Goal: Transaction & Acquisition: Purchase product/service

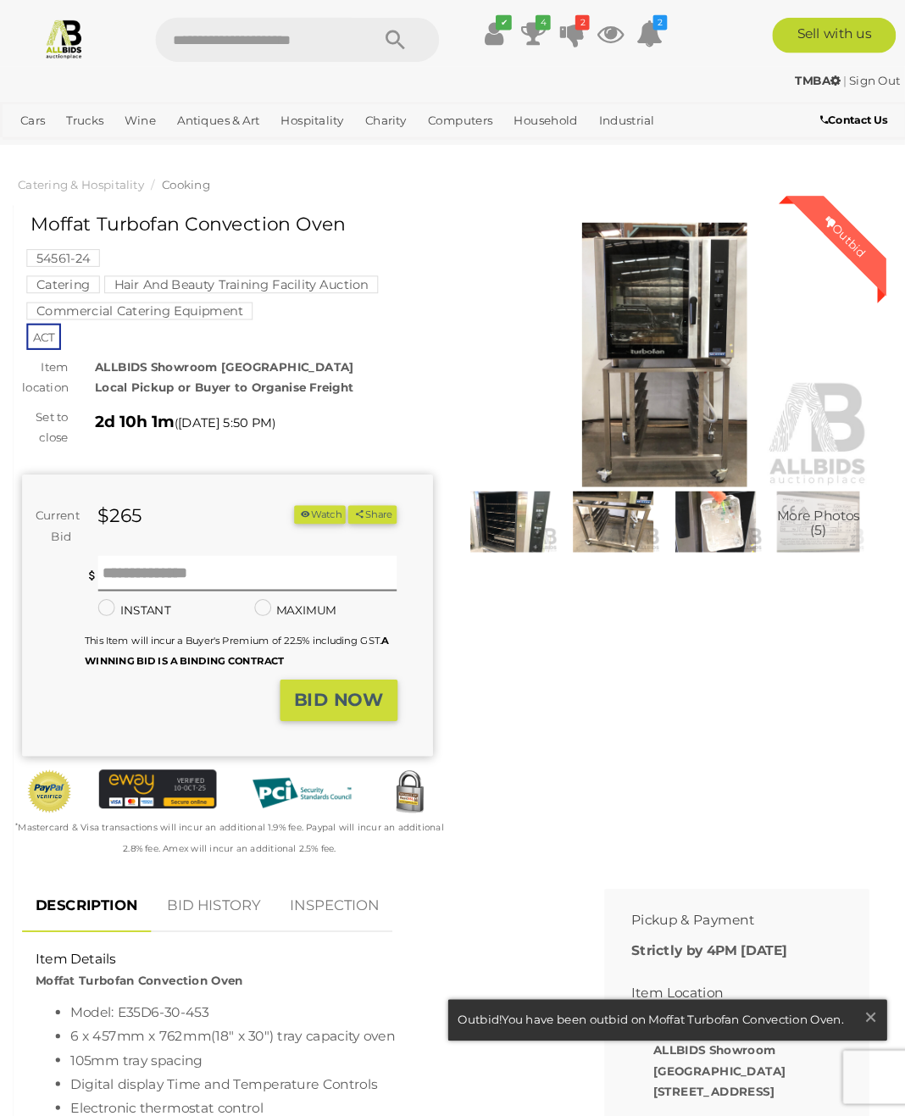
scroll to position [3, 0]
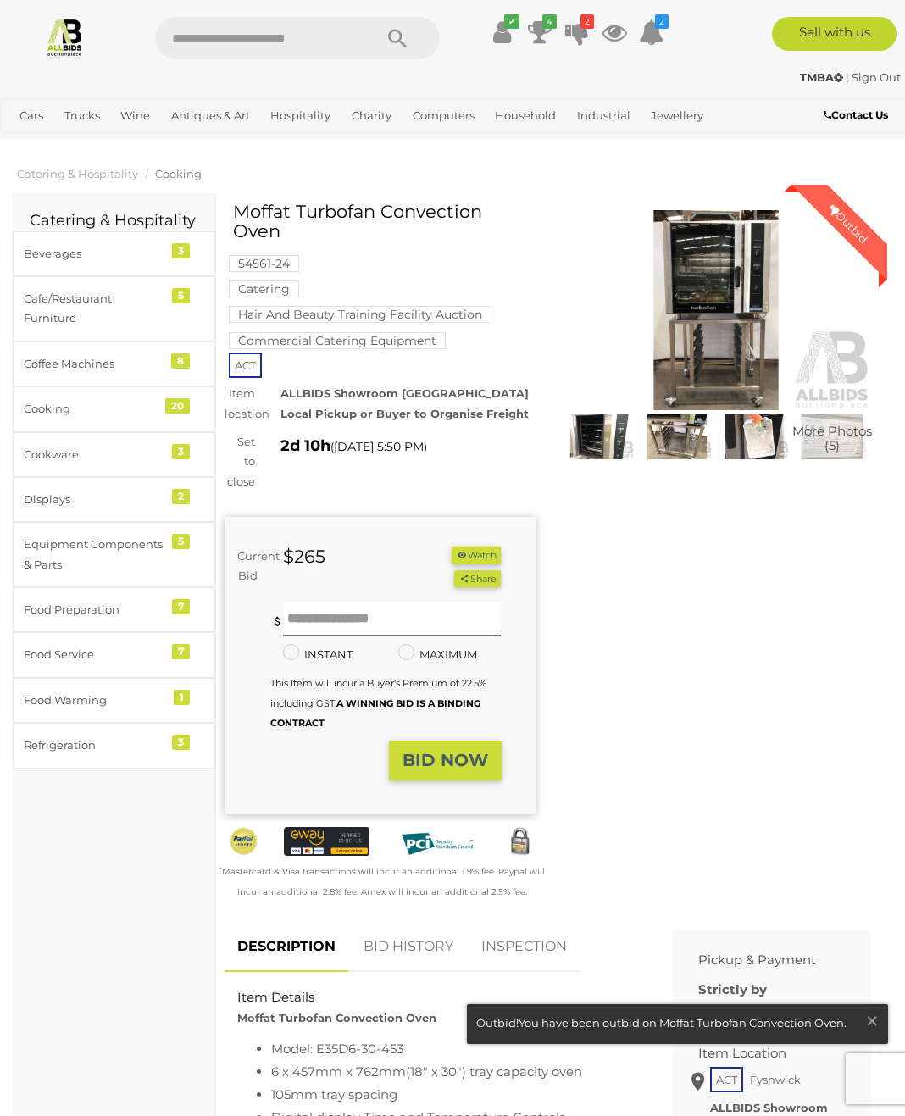
click at [738, 298] on img at bounding box center [716, 310] width 311 height 200
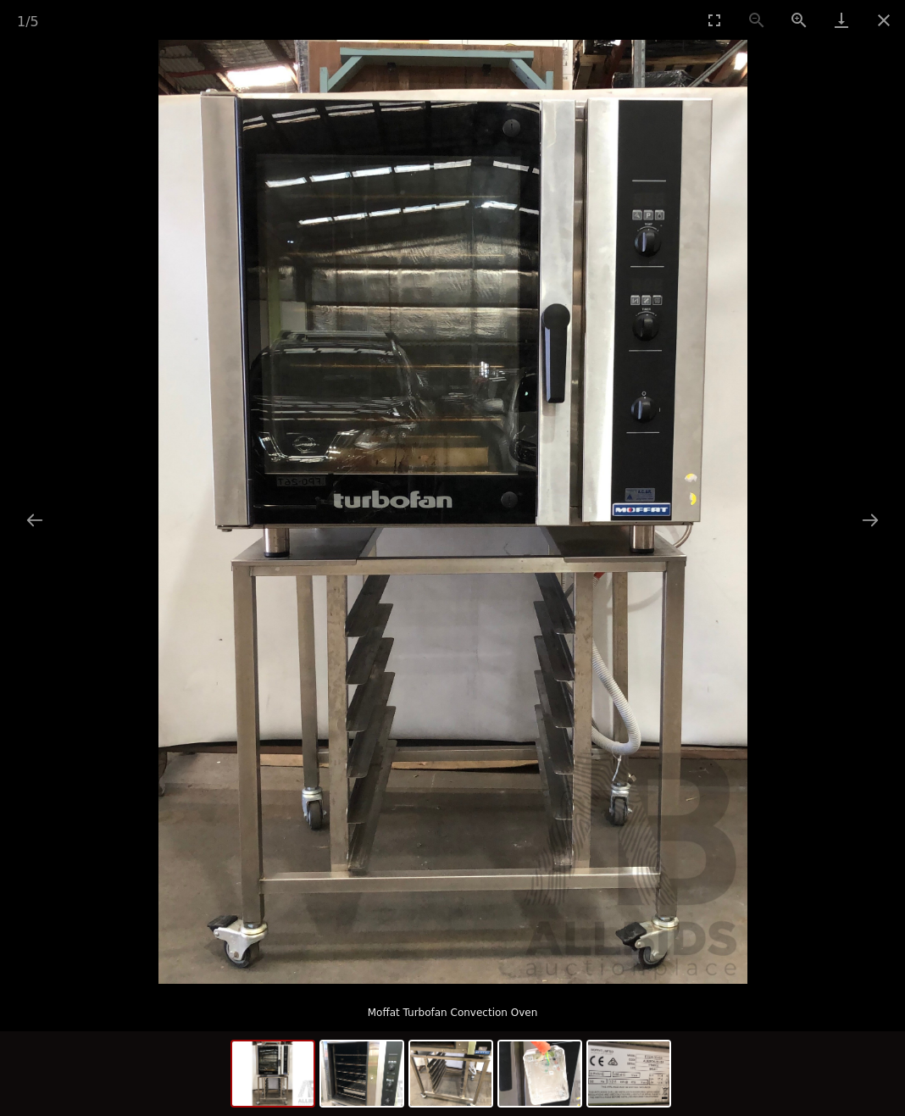
click at [867, 29] on button "Close gallery" at bounding box center [884, 20] width 42 height 40
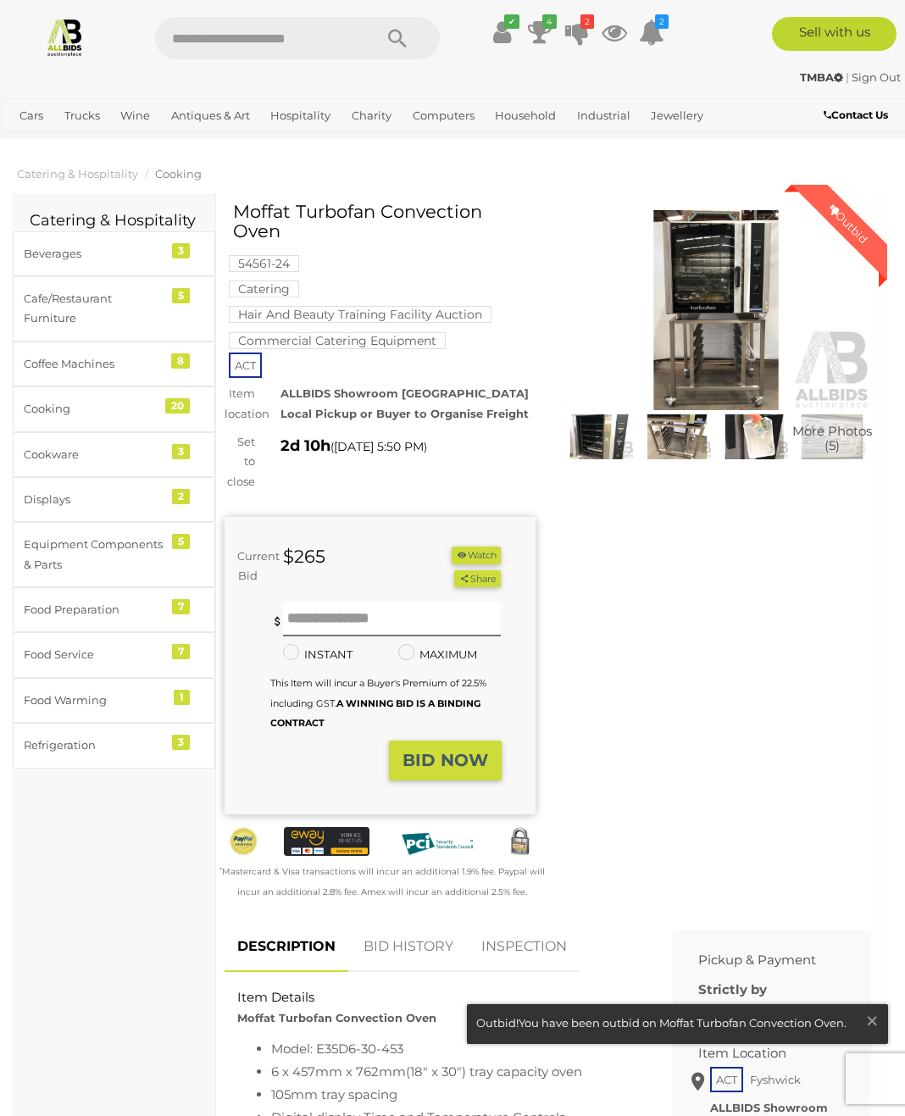
click at [866, 228] on div "Outbid" at bounding box center [849, 224] width 78 height 78
click at [428, 946] on link "BID HISTORY" at bounding box center [408, 947] width 115 height 50
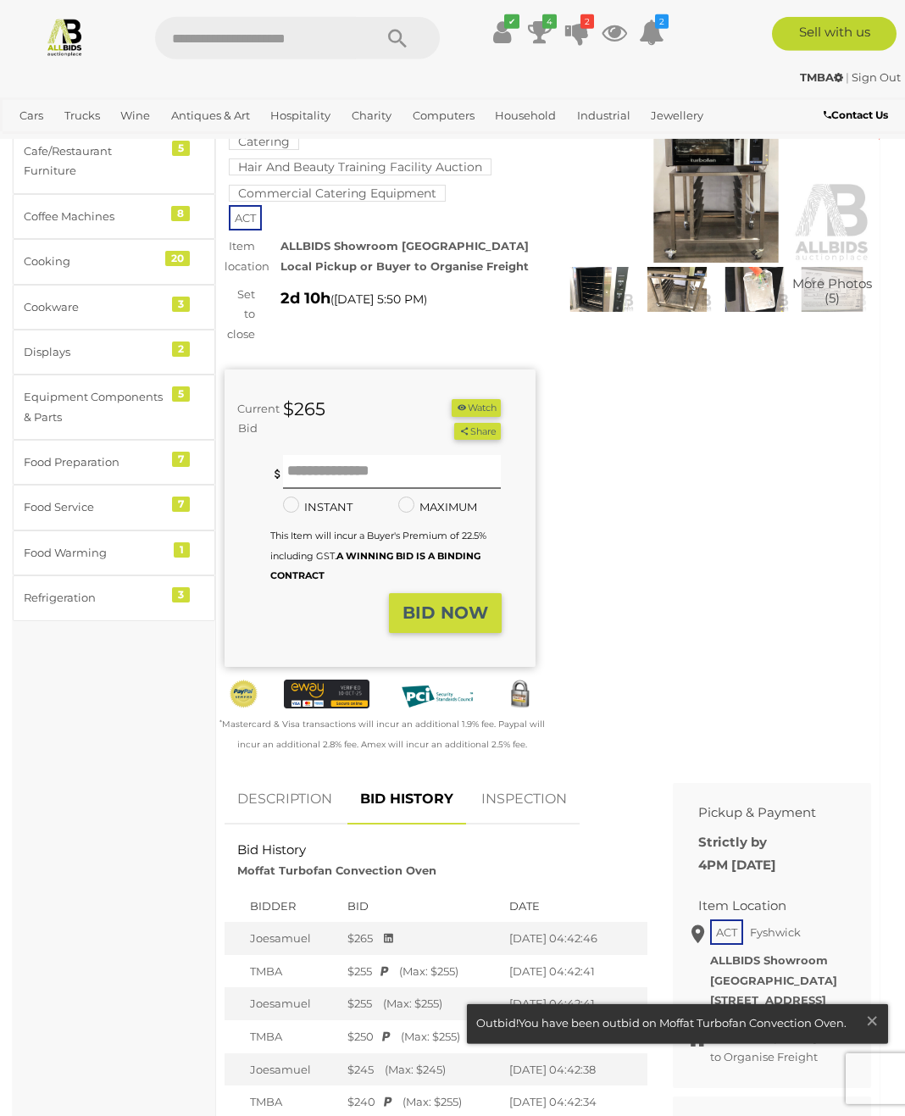
scroll to position [169, 0]
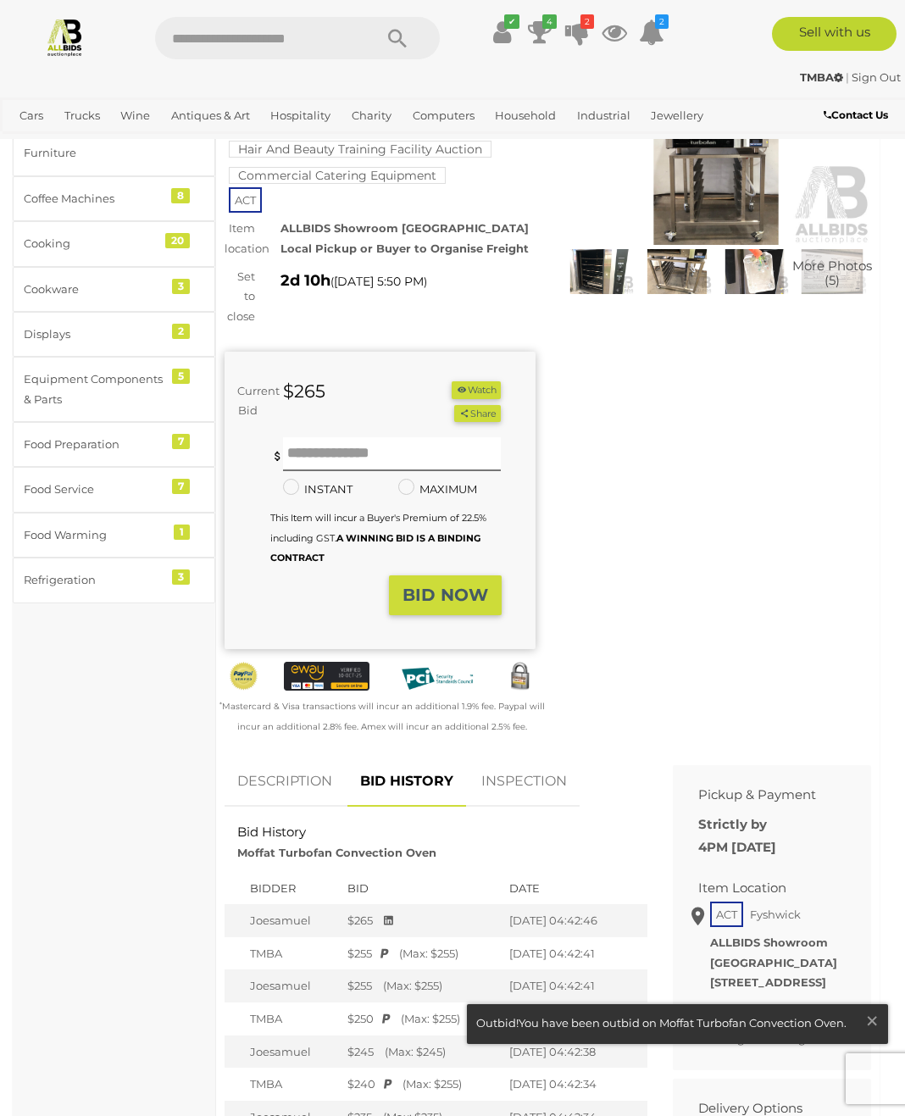
click at [458, 590] on strong "BID NOW" at bounding box center [446, 595] width 86 height 20
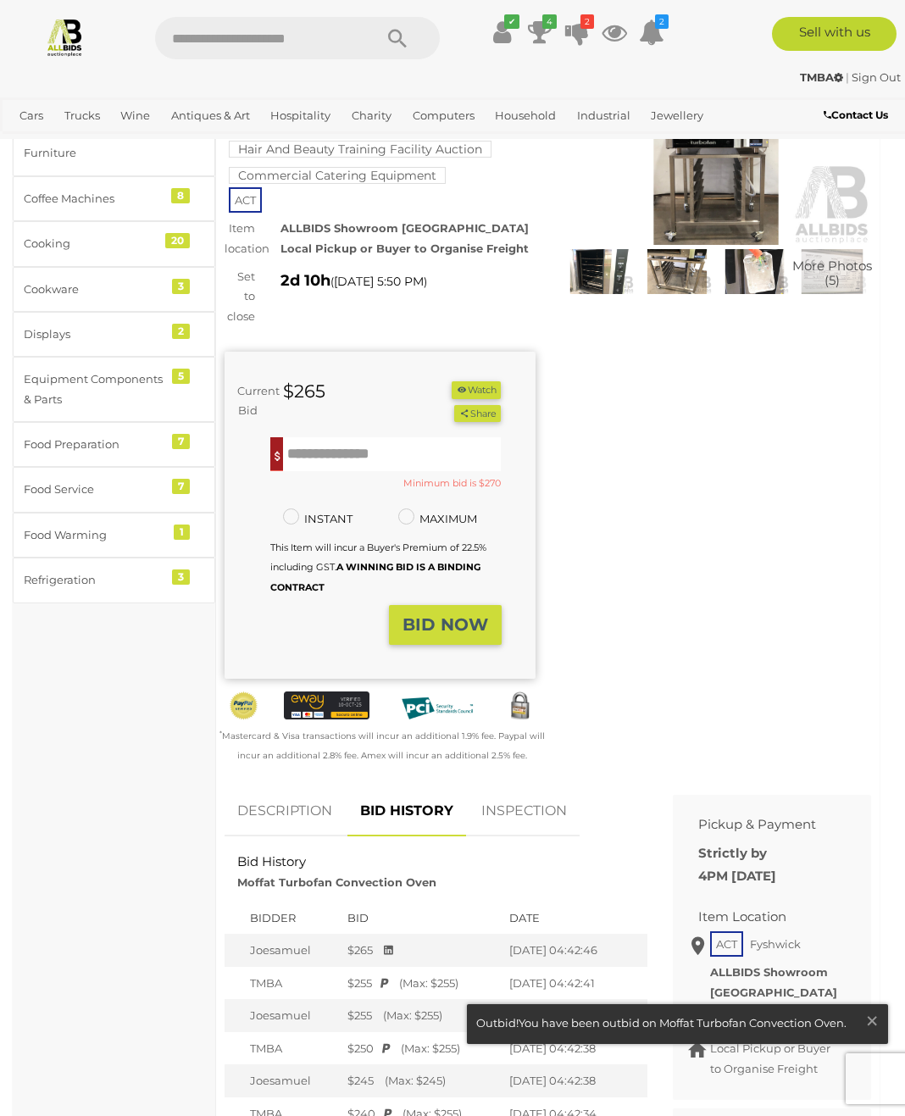
click at [320, 449] on input "text" at bounding box center [392, 454] width 218 height 34
type input "***"
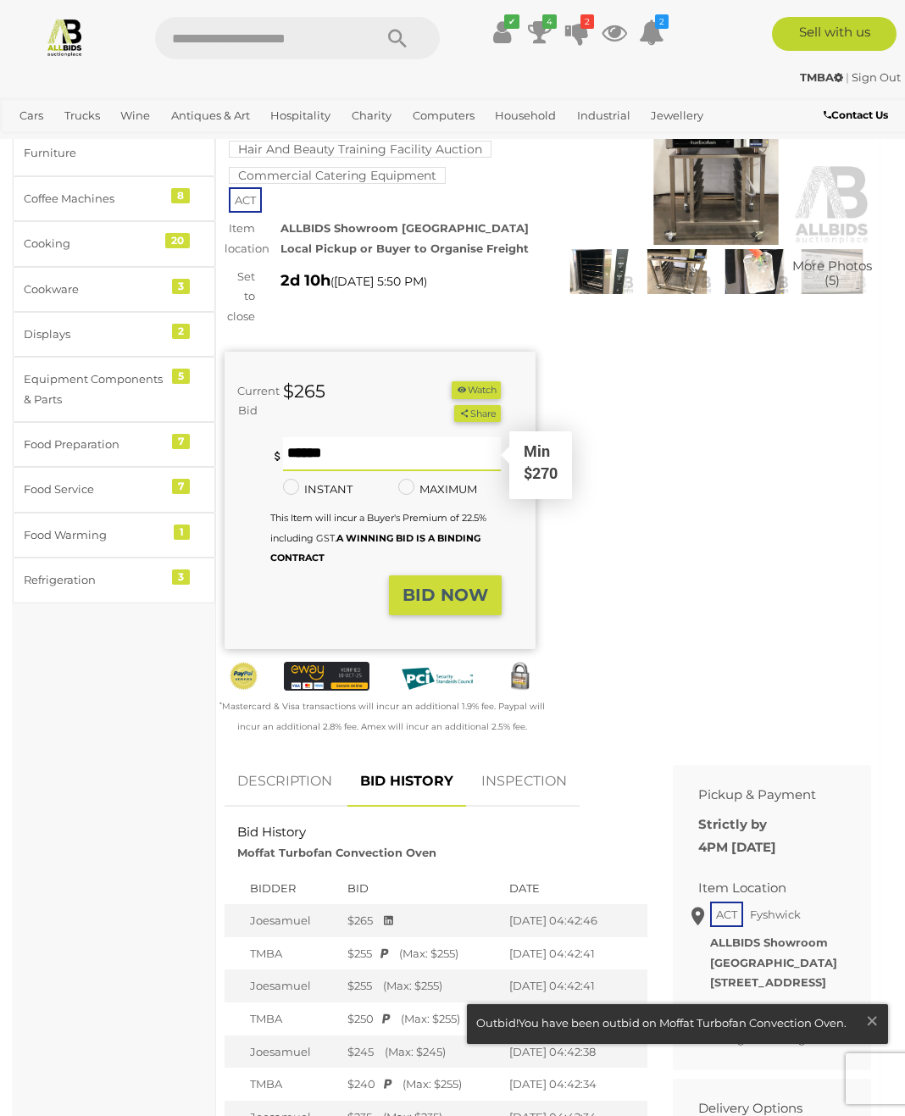
click at [457, 590] on strong "BID NOW" at bounding box center [446, 595] width 86 height 20
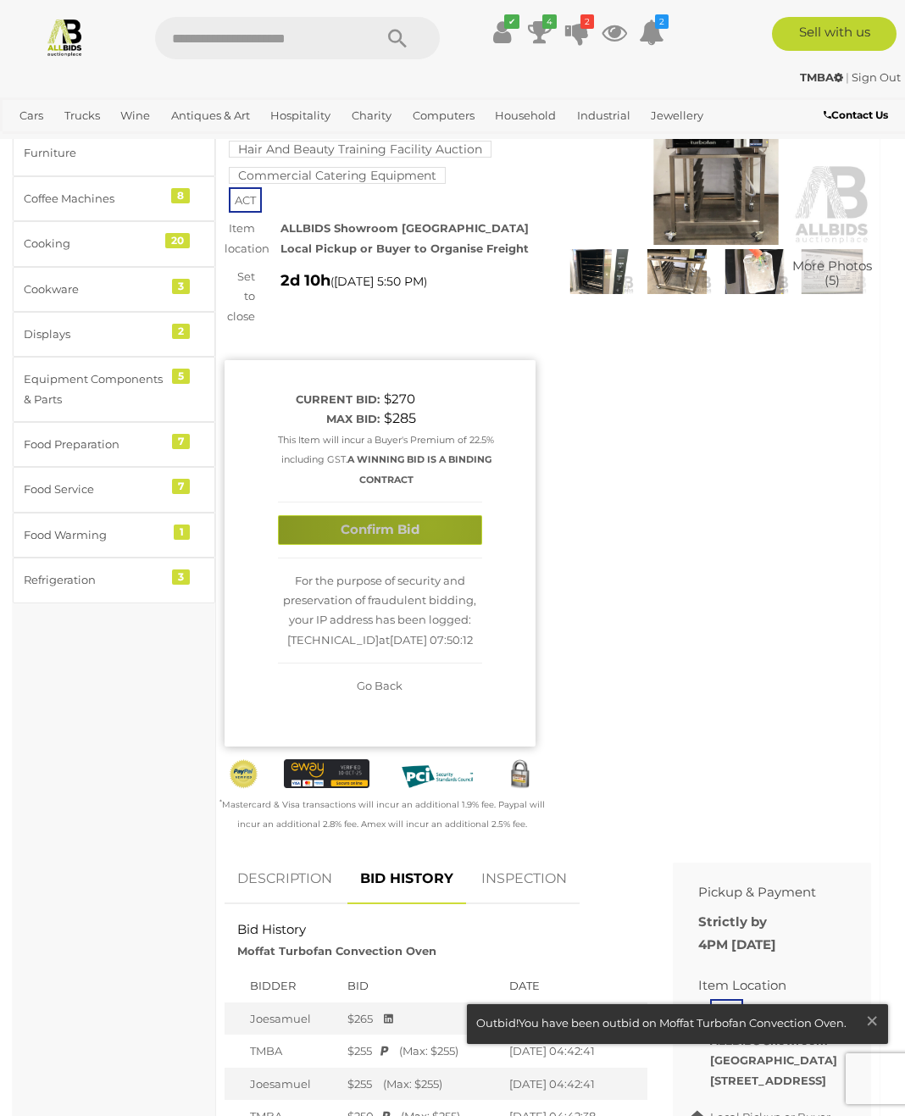
click at [431, 520] on button "Confirm Bid" at bounding box center [380, 530] width 204 height 30
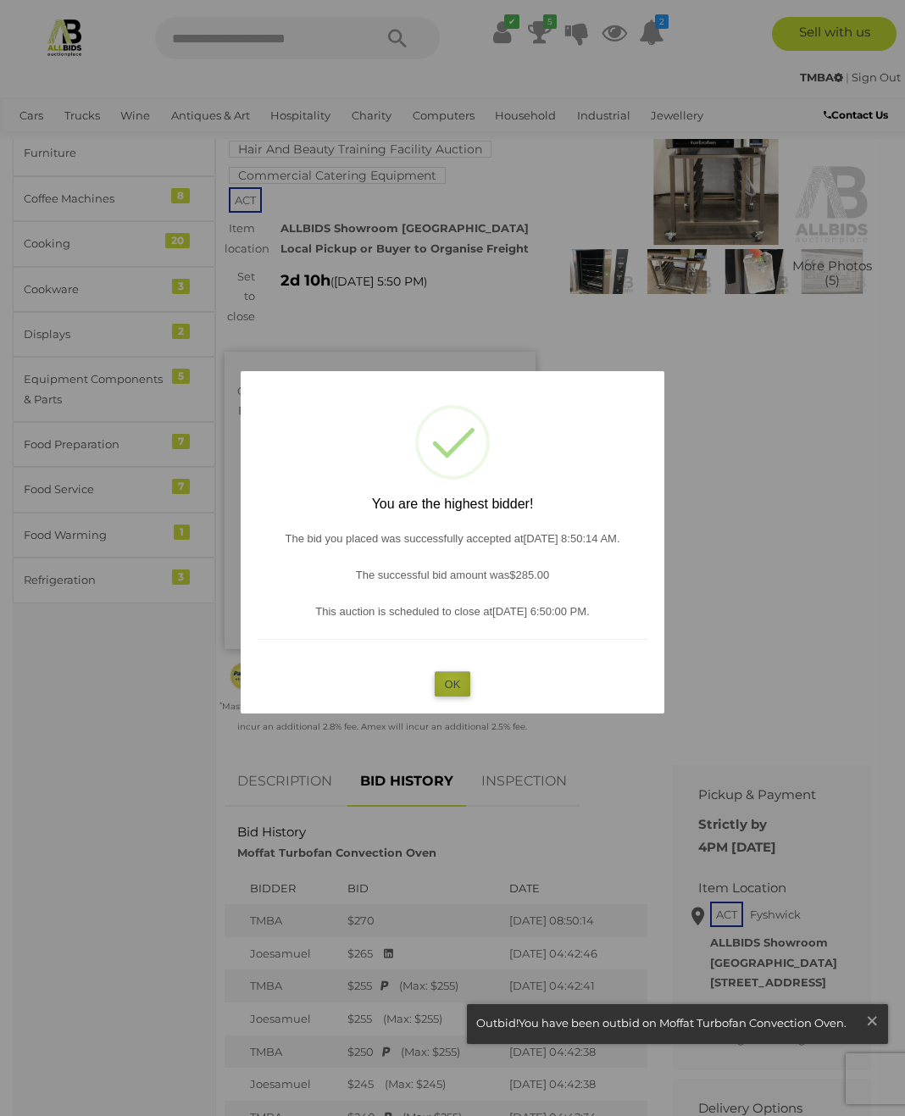
click at [451, 696] on button "OK" at bounding box center [453, 683] width 36 height 25
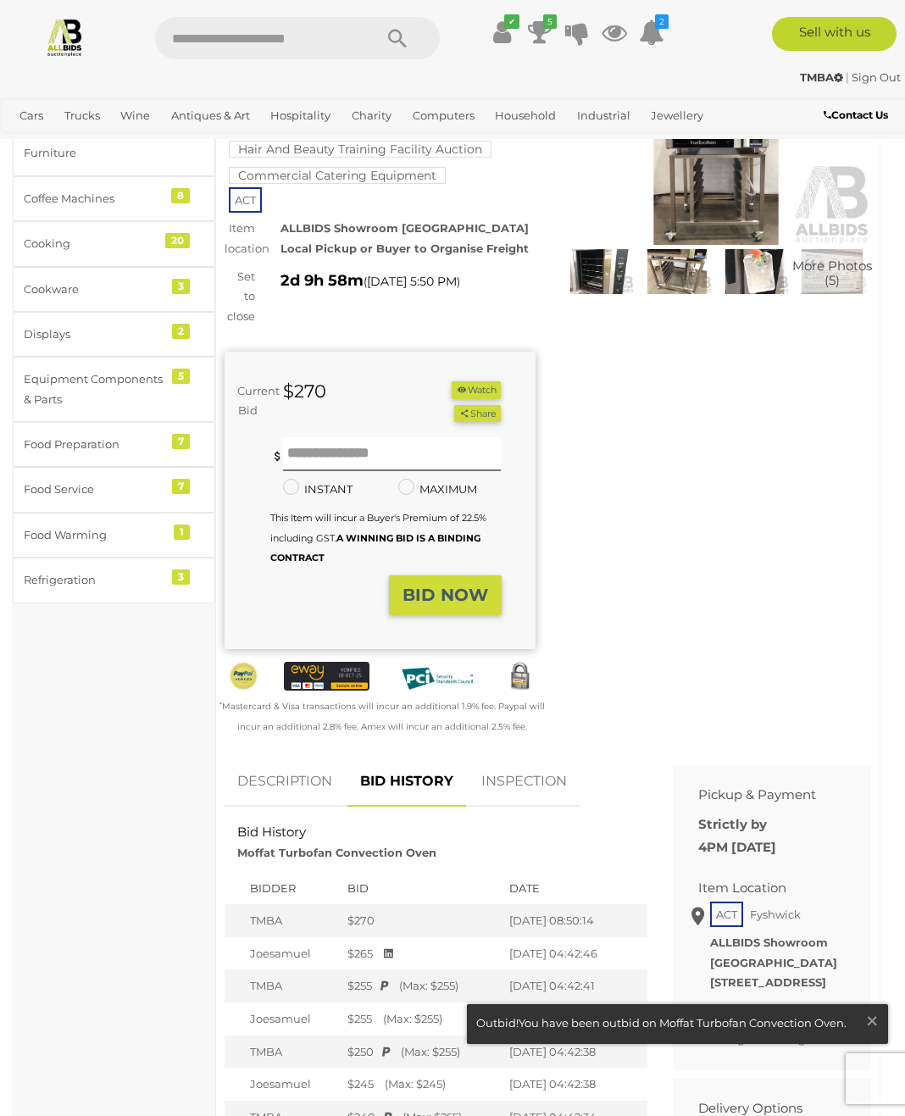
click at [867, 1038] on span "×" at bounding box center [872, 1021] width 15 height 33
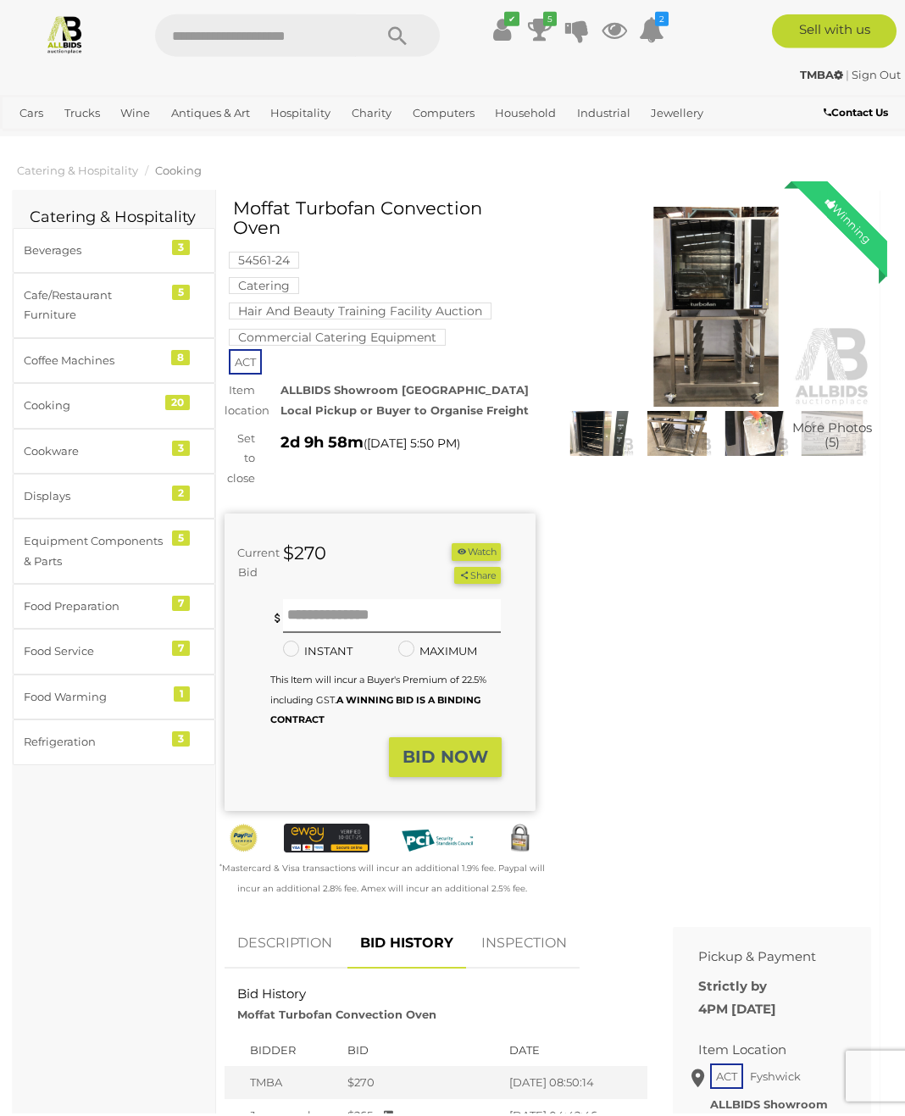
scroll to position [0, 0]
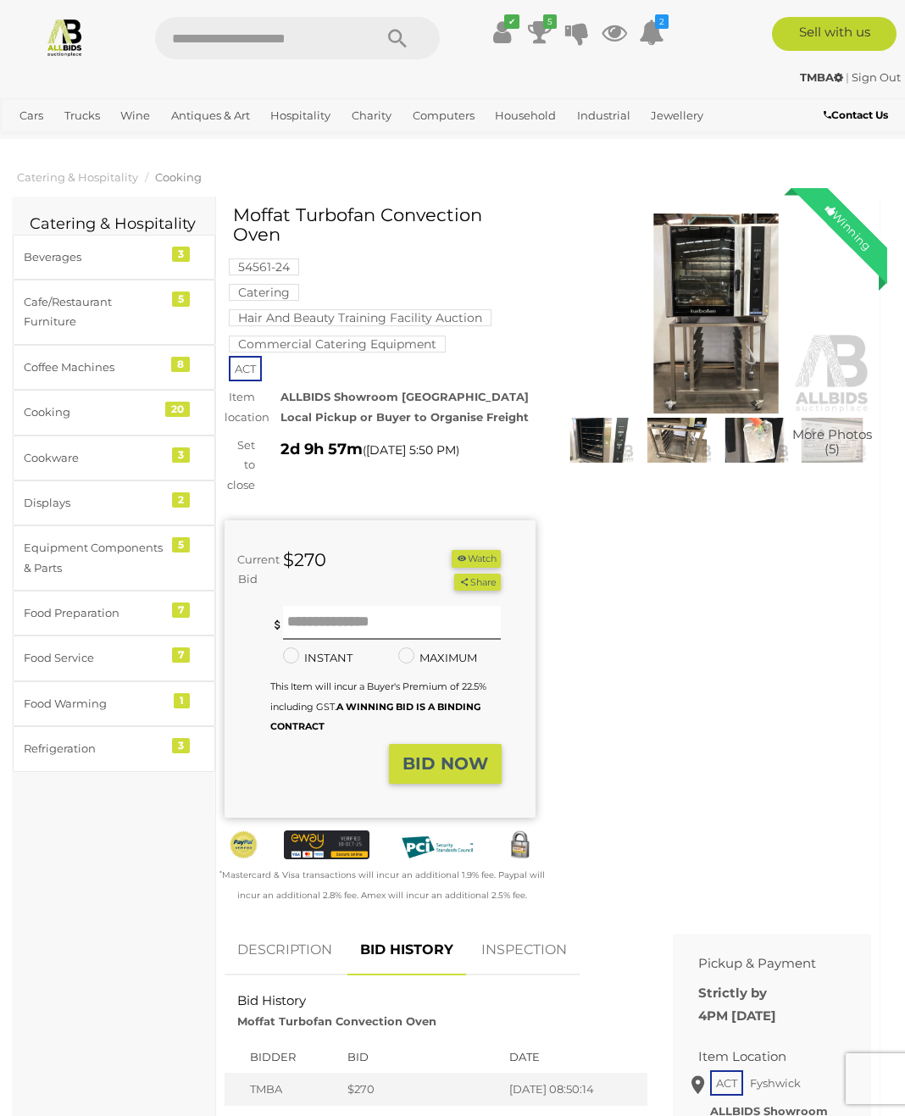
click at [657, 38] on icon at bounding box center [651, 32] width 25 height 31
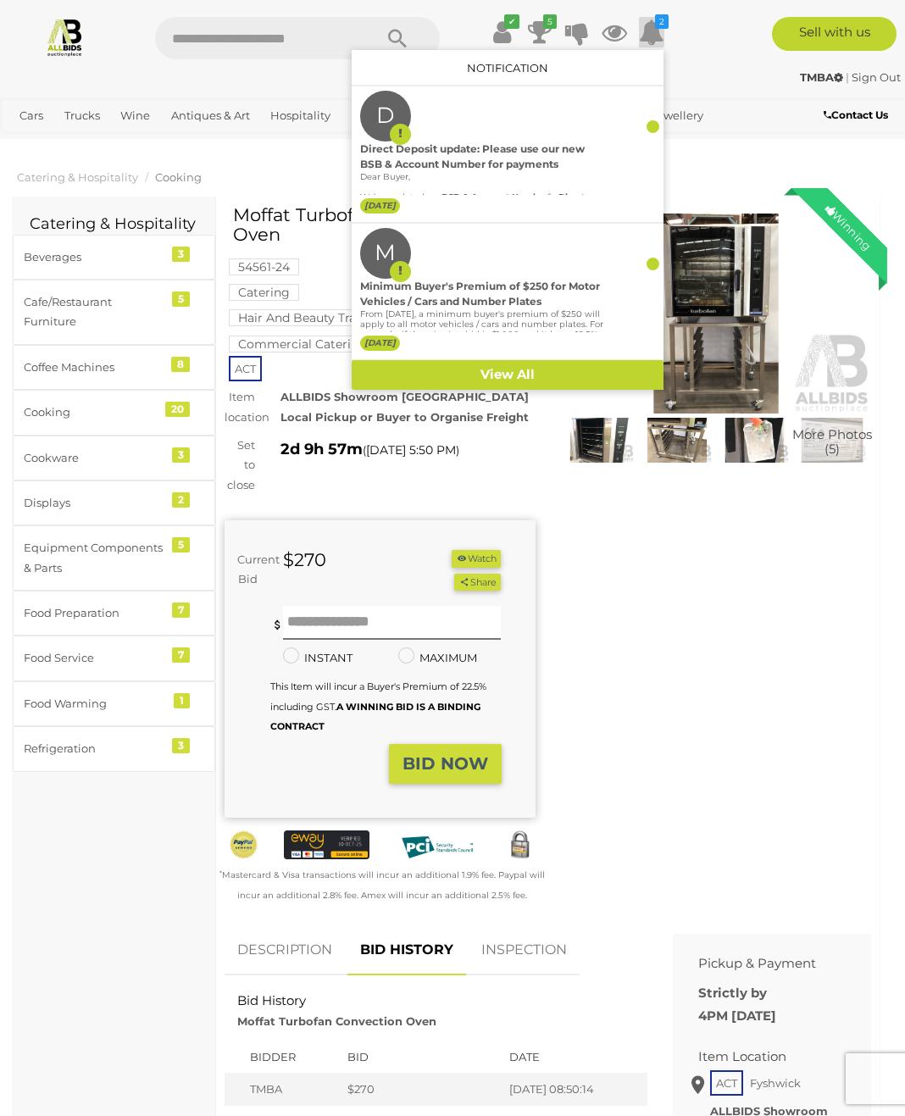
click at [655, 38] on icon at bounding box center [651, 32] width 25 height 31
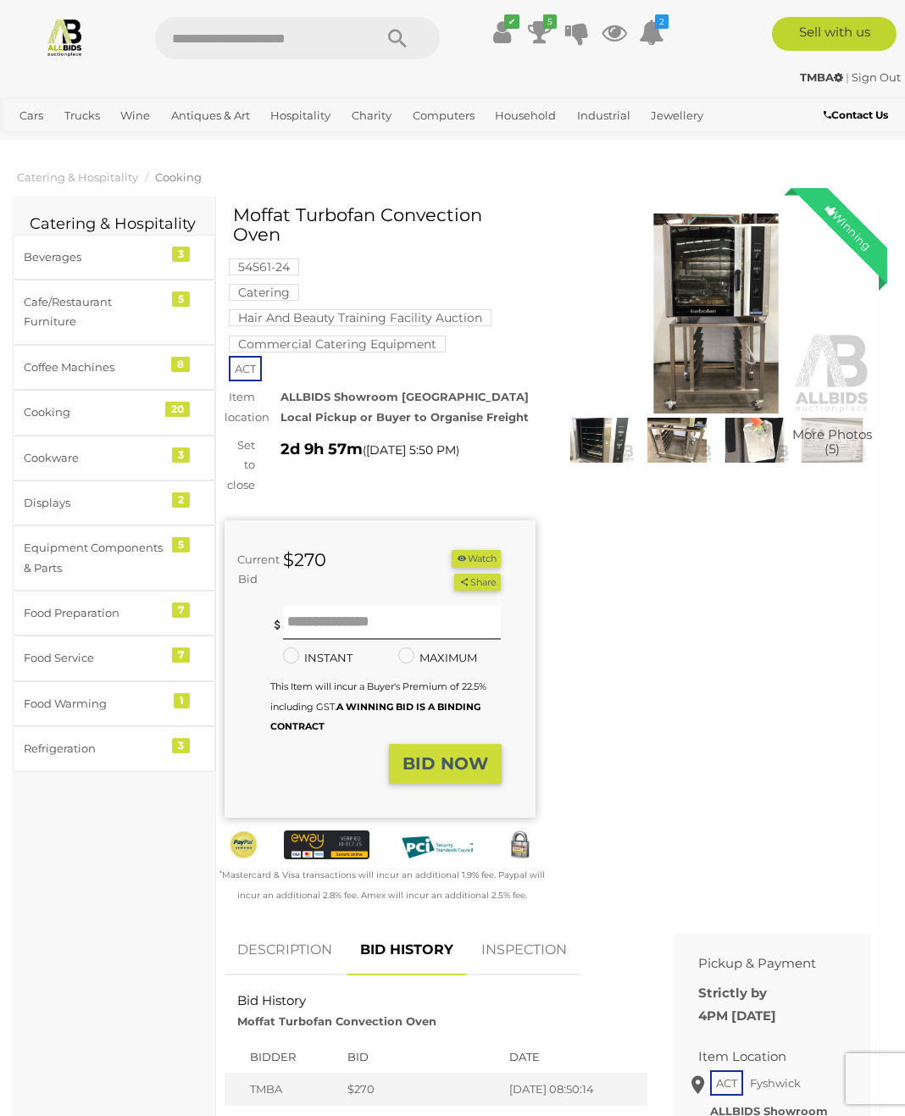
click at [545, 31] on icon at bounding box center [540, 32] width 24 height 31
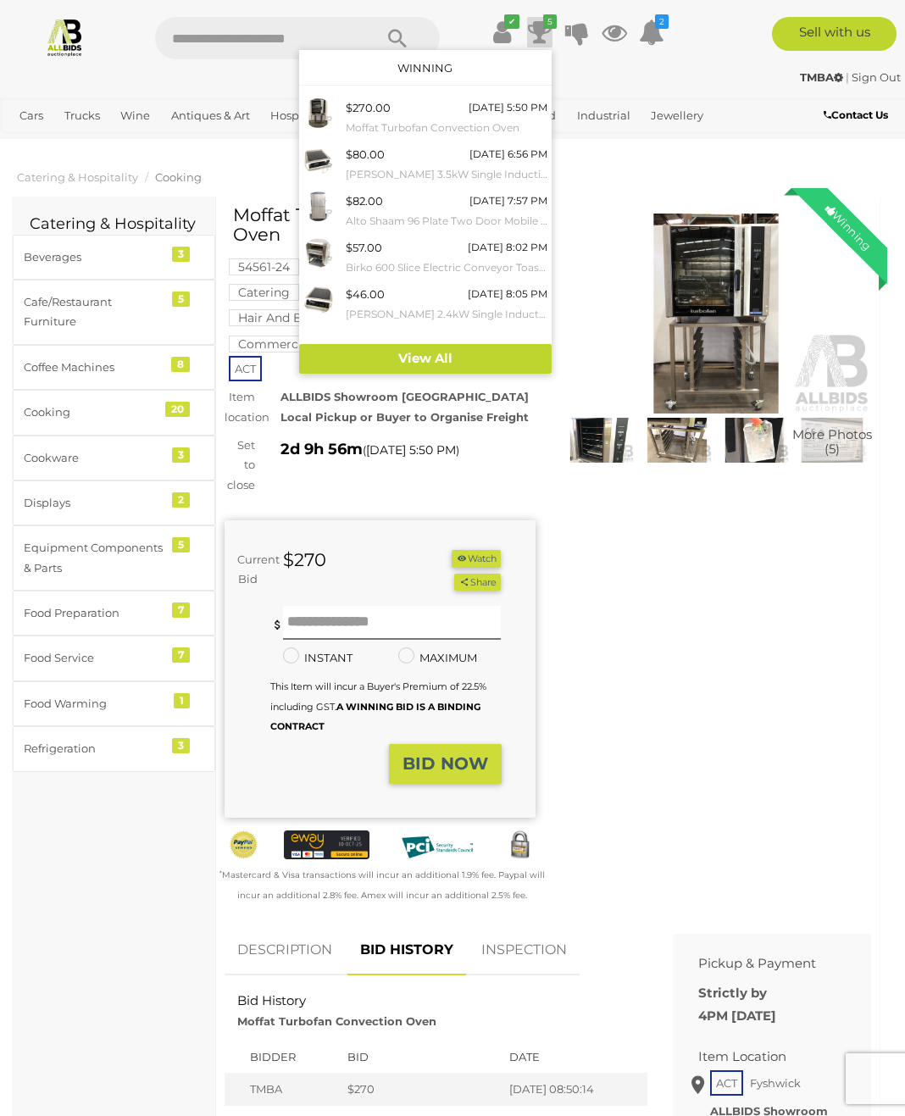
click at [548, 31] on icon at bounding box center [540, 32] width 24 height 31
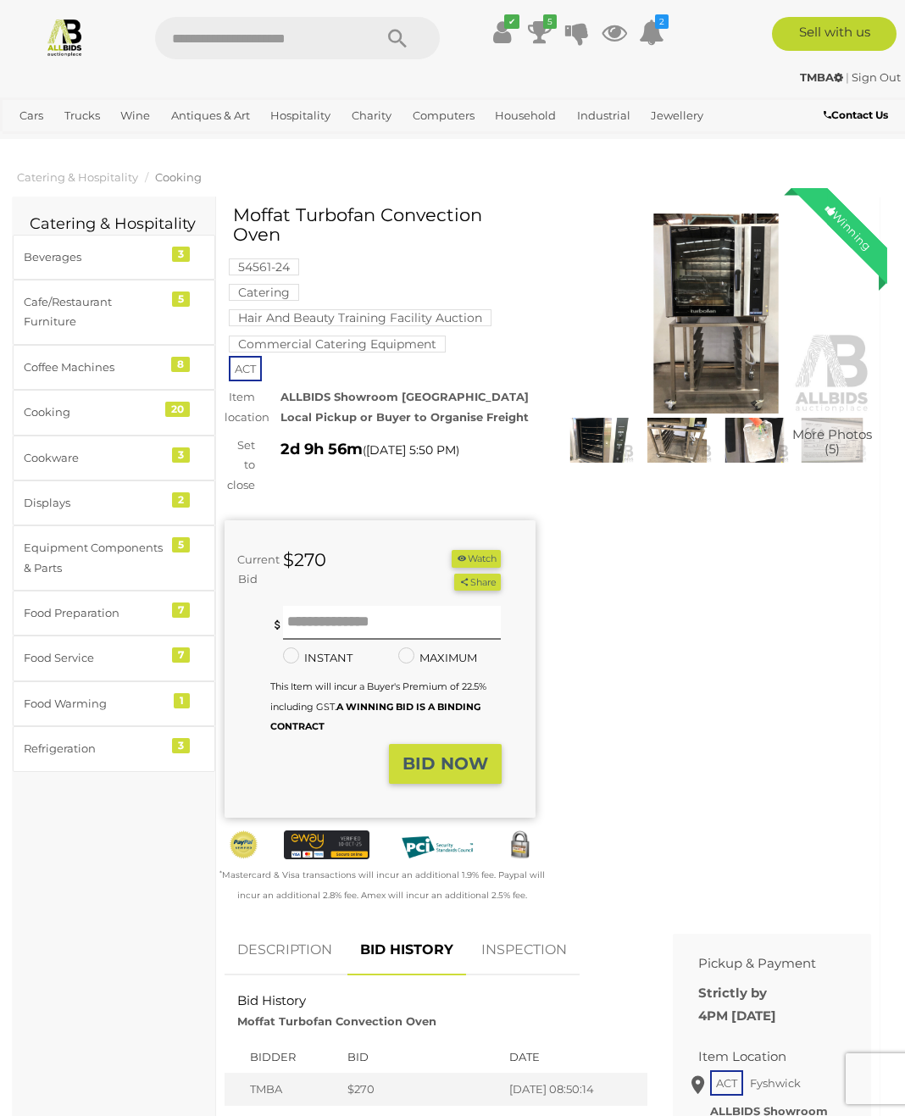
click at [509, 36] on icon at bounding box center [502, 32] width 18 height 31
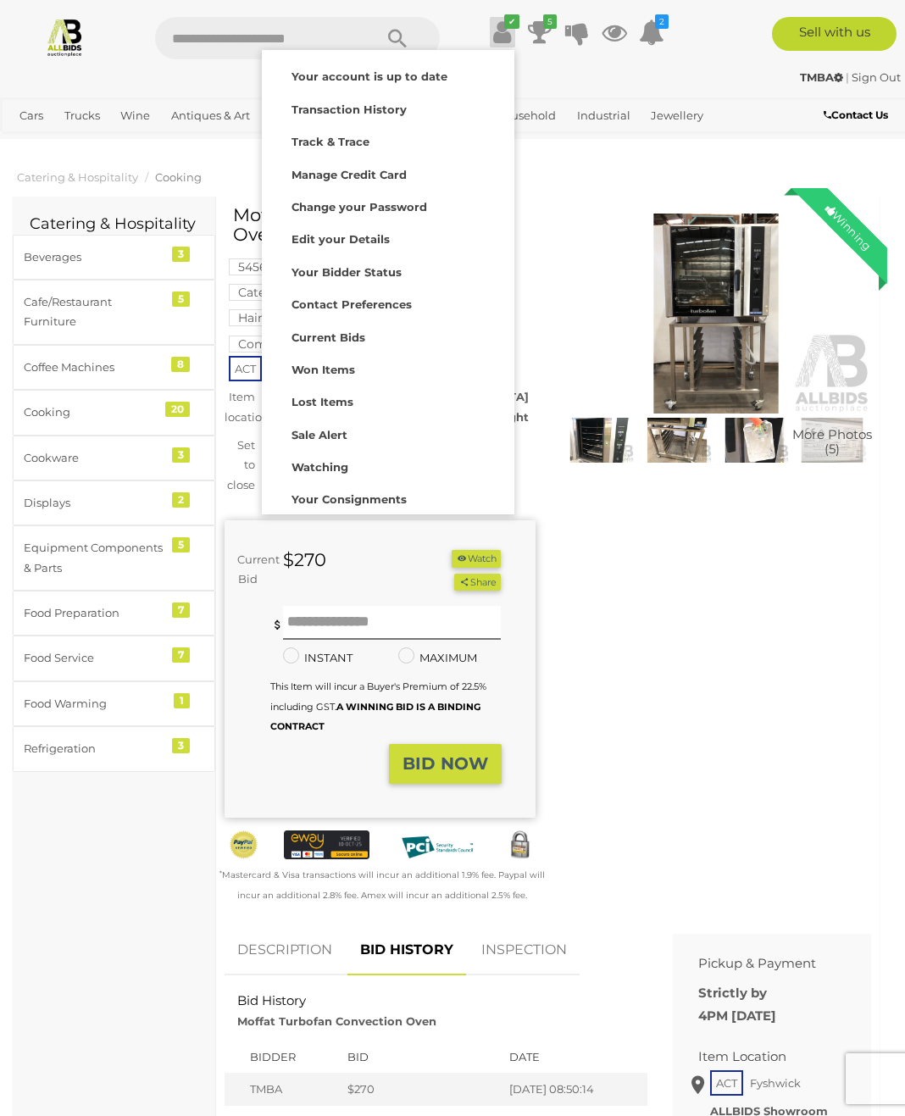
click at [387, 109] on strong "Transaction History" at bounding box center [349, 110] width 115 height 14
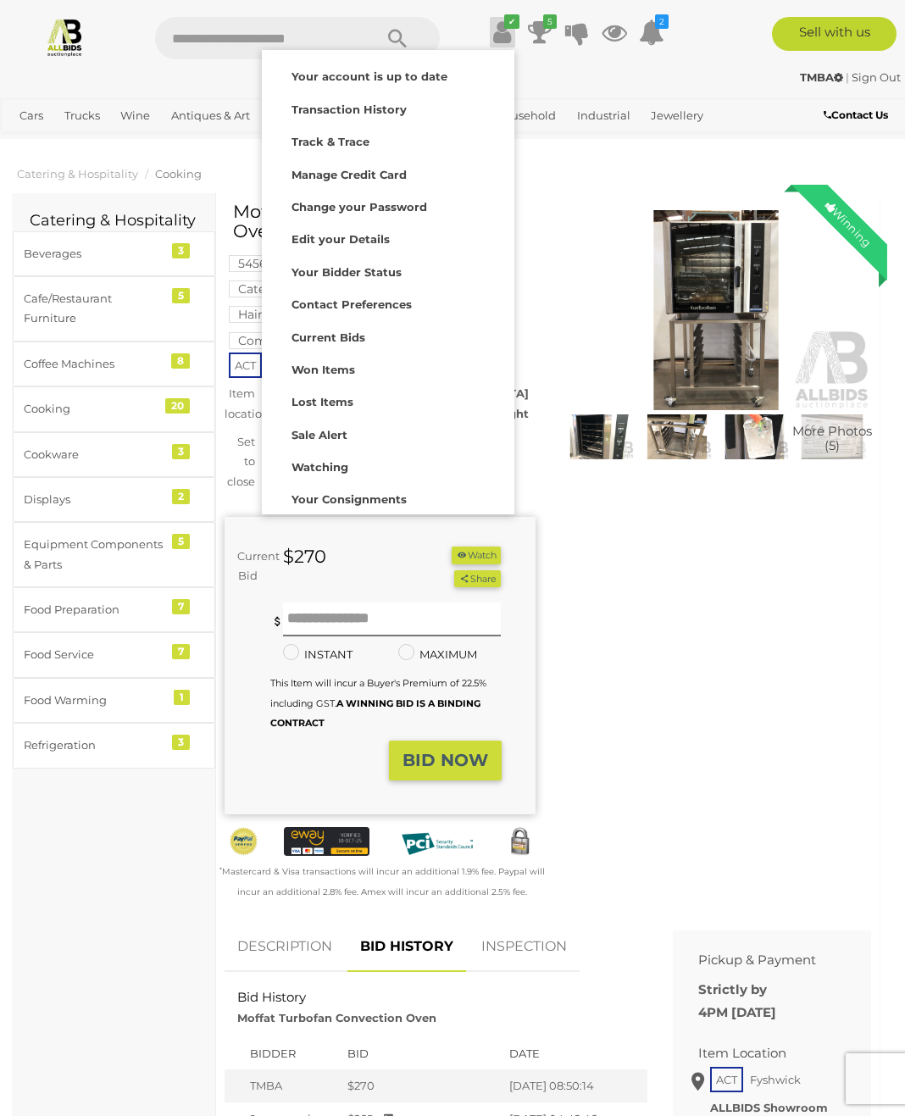
click at [430, 75] on strong "Your account is up to date" at bounding box center [370, 77] width 156 height 14
click at [382, 270] on strong "Your Bidder Status" at bounding box center [347, 272] width 110 height 14
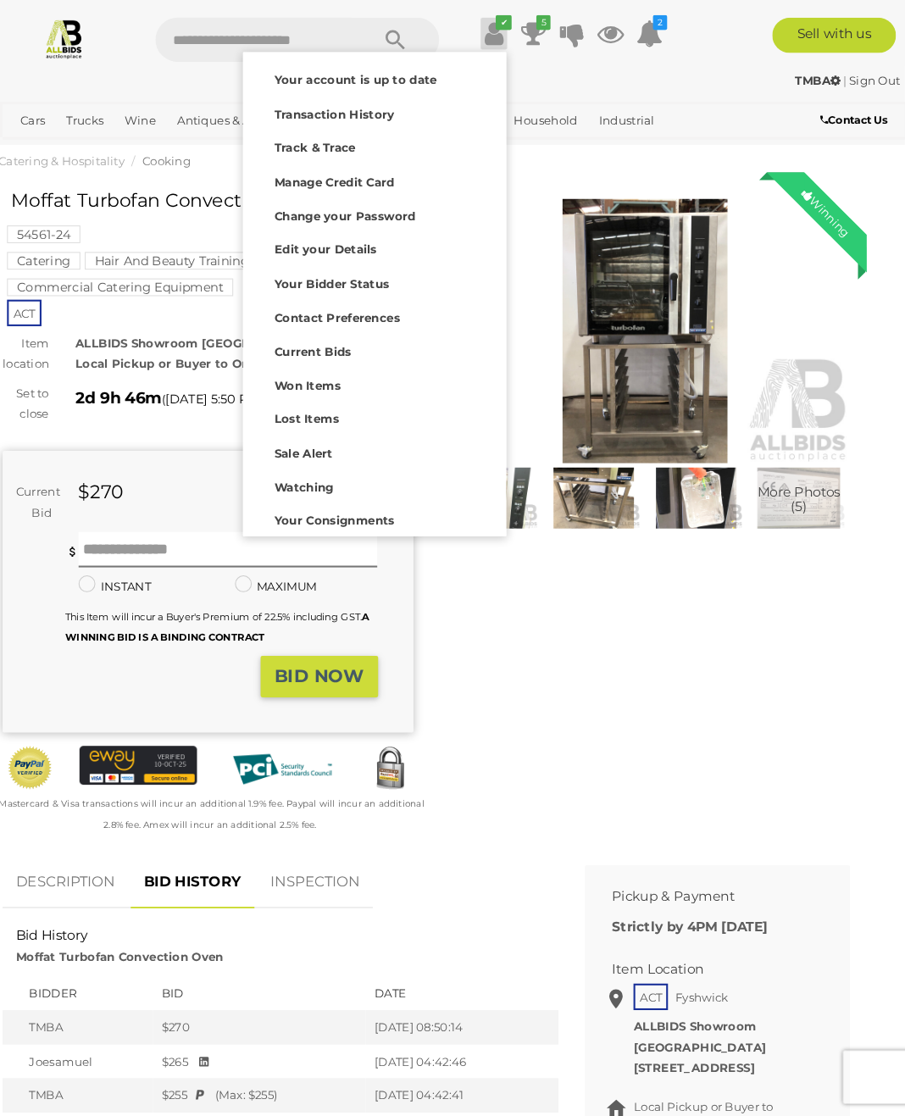
scroll to position [26, 0]
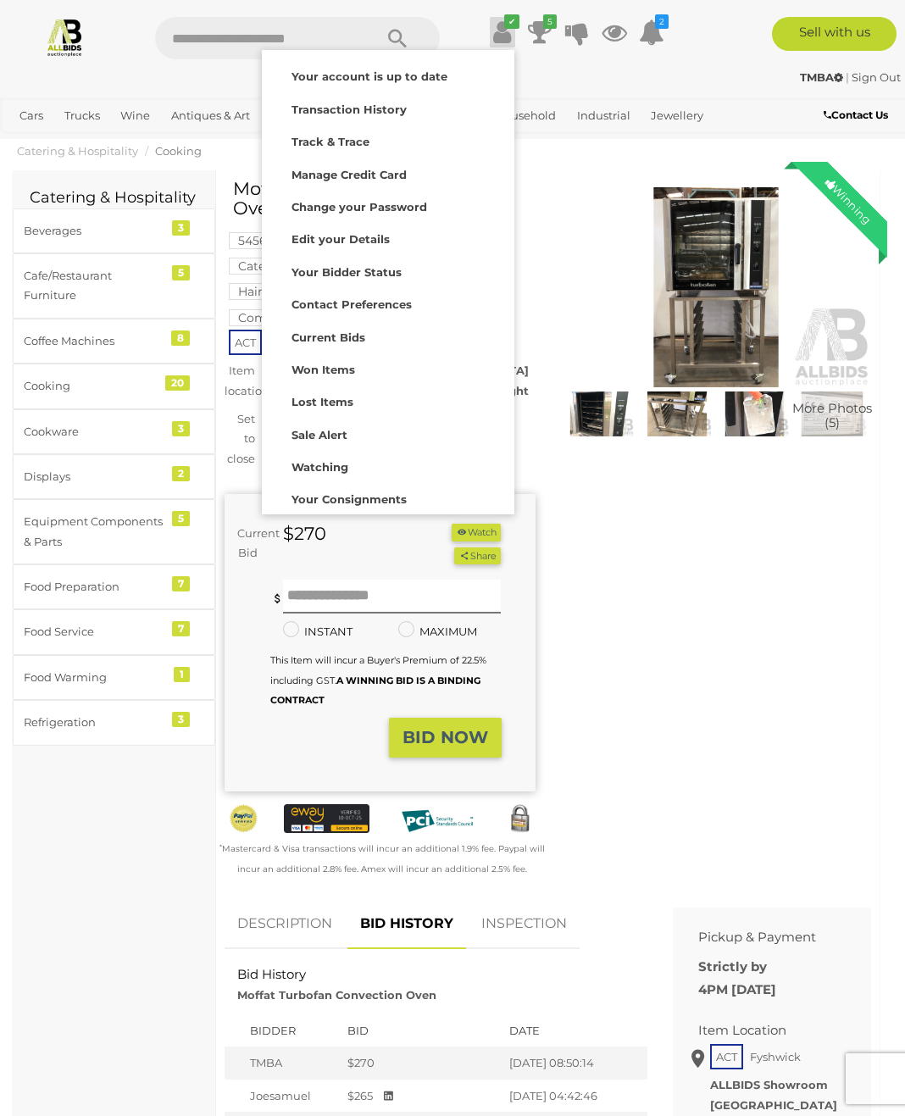
click at [393, 111] on strong "Transaction History" at bounding box center [349, 110] width 115 height 14
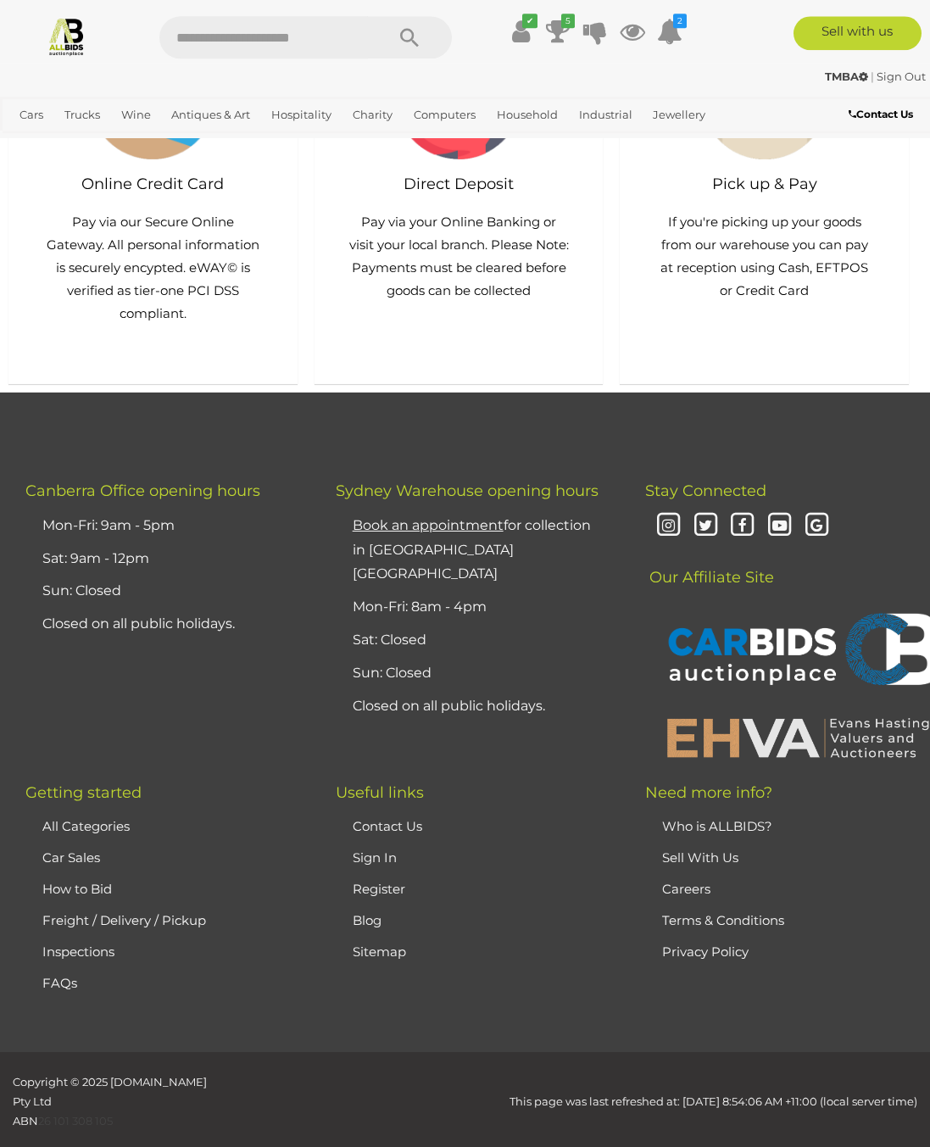
scroll to position [960, 0]
click at [129, 812] on div "Getting started All Categories Car Sales How to Bid Freight / Delivery / Pickup…" at bounding box center [155, 919] width 310 height 268
click at [126, 802] on span "Getting started" at bounding box center [83, 793] width 116 height 19
click at [87, 803] on span "Getting started" at bounding box center [83, 793] width 116 height 19
click at [119, 892] on li "How to Bid" at bounding box center [165, 889] width 255 height 31
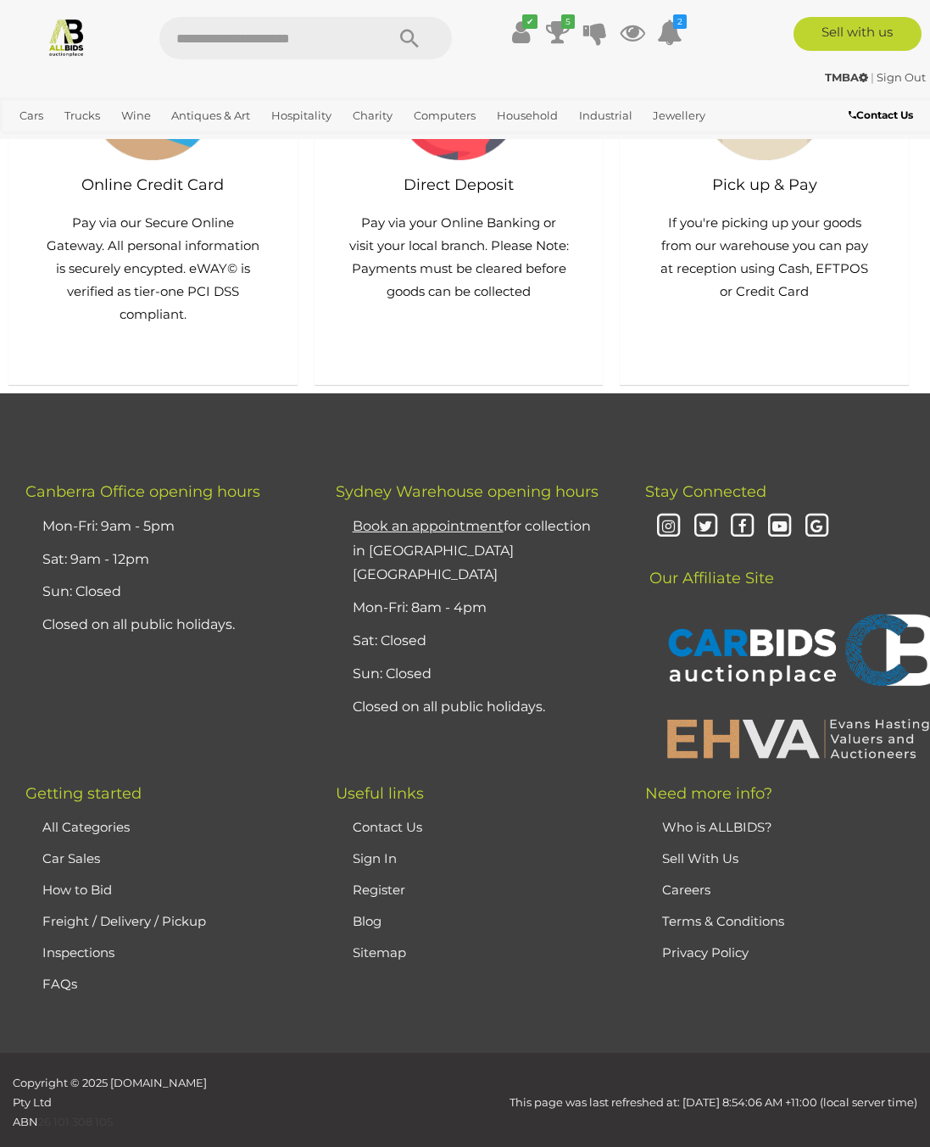
click at [97, 897] on link "How to Bid" at bounding box center [77, 890] width 70 height 16
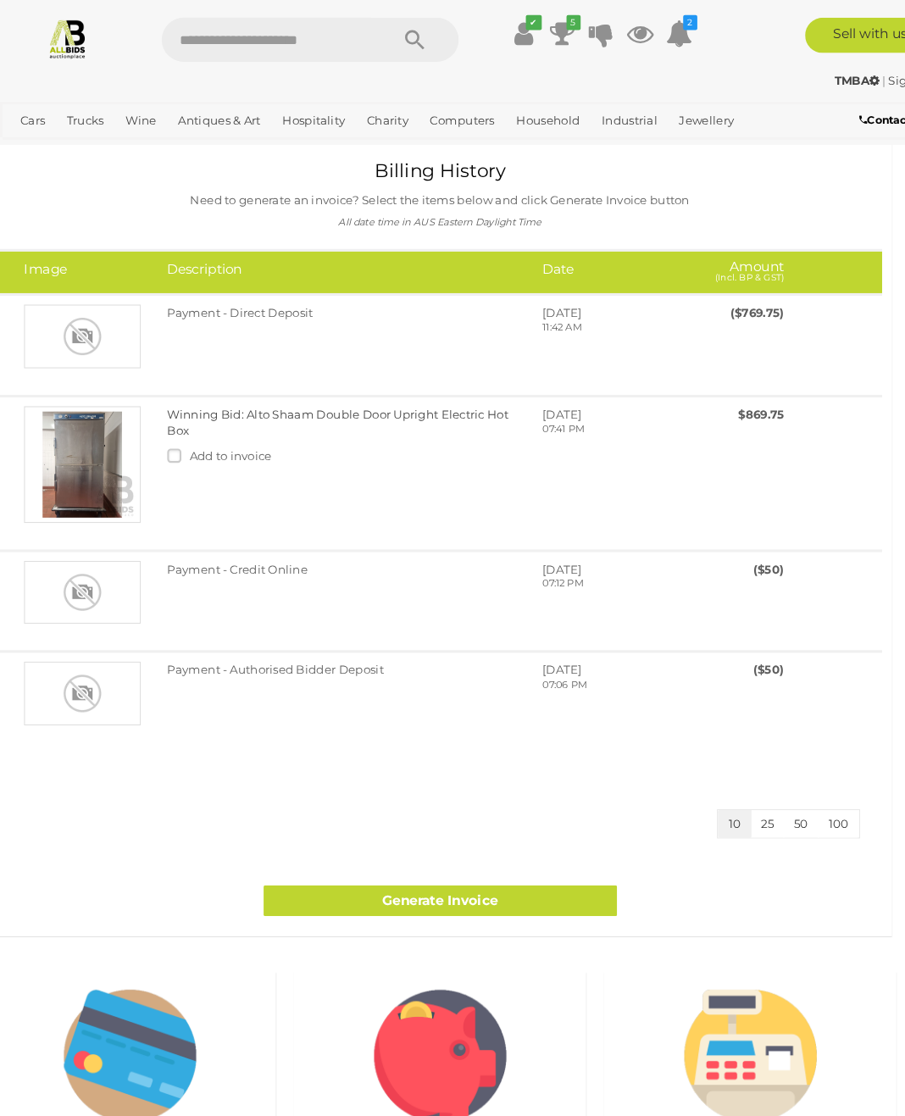
scroll to position [36, 13]
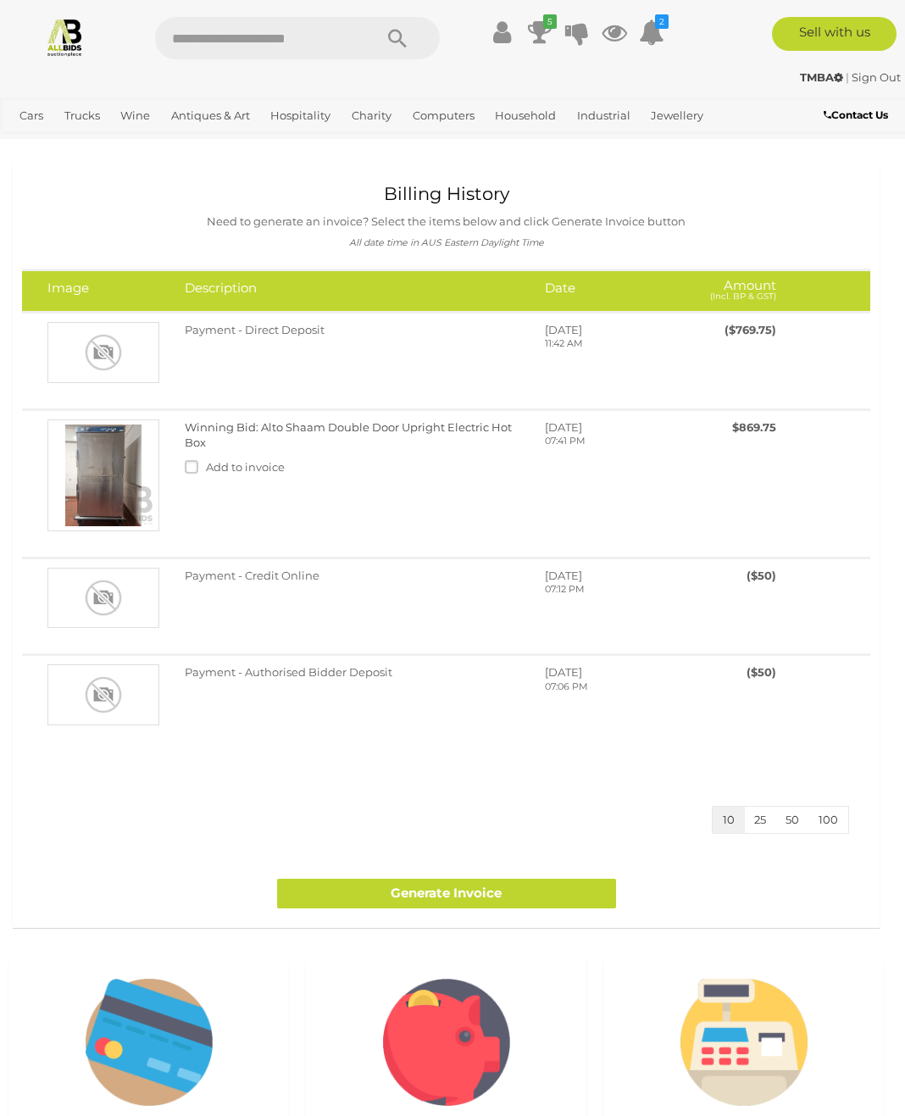
scroll to position [3, 0]
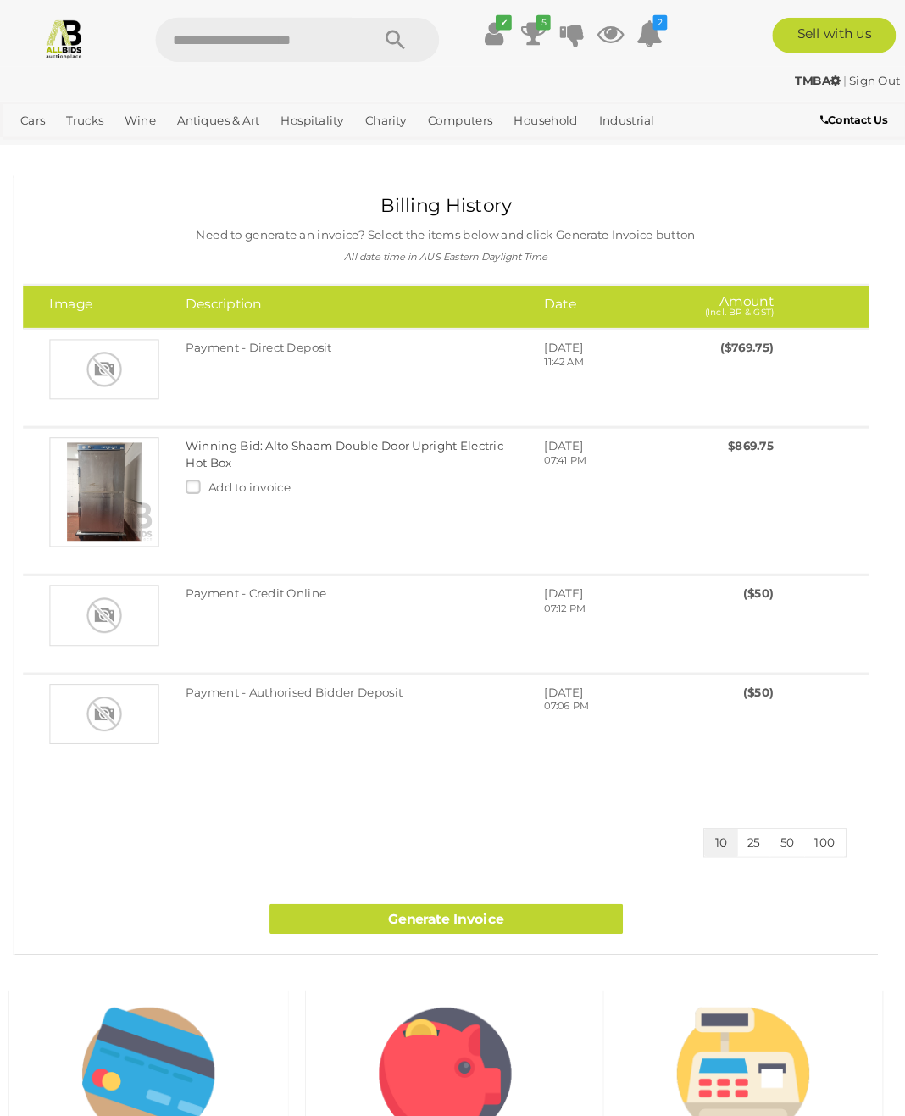
scroll to position [3, 0]
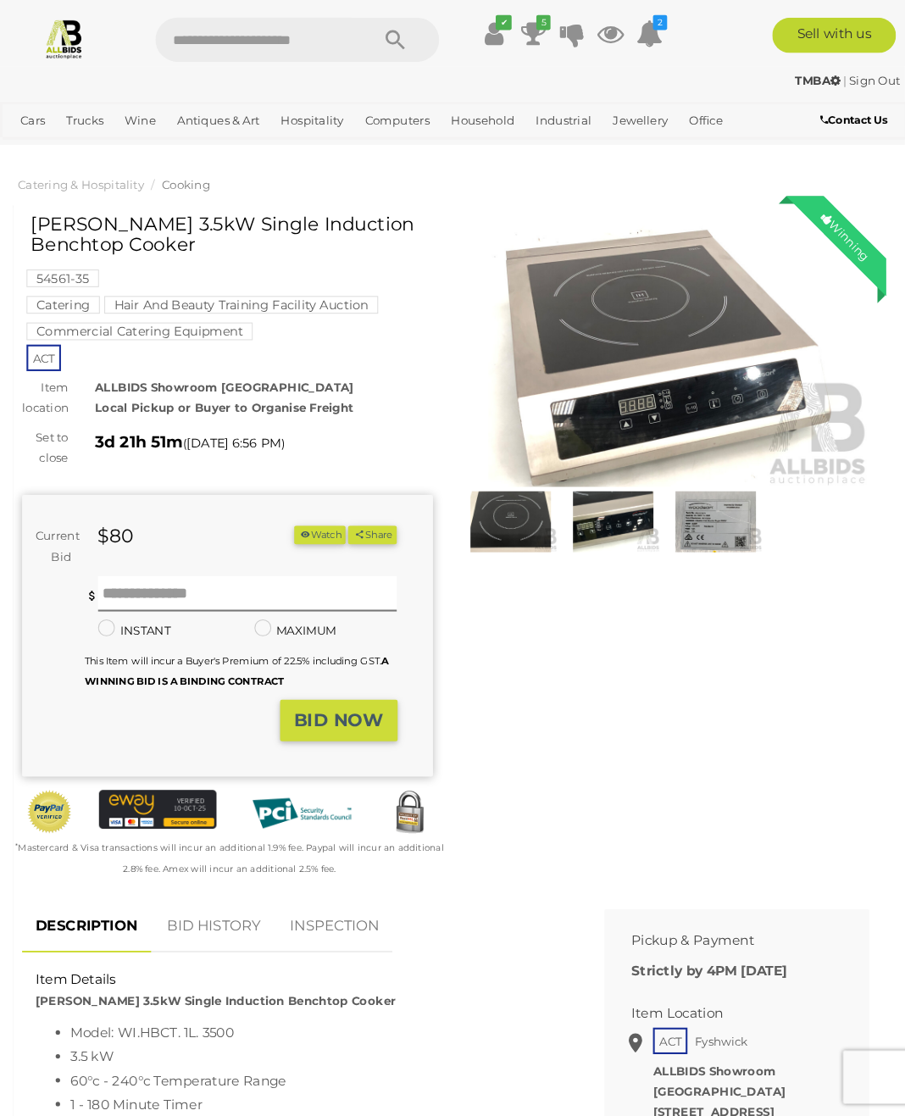
scroll to position [3, 0]
